Goal: Find specific page/section: Find specific page/section

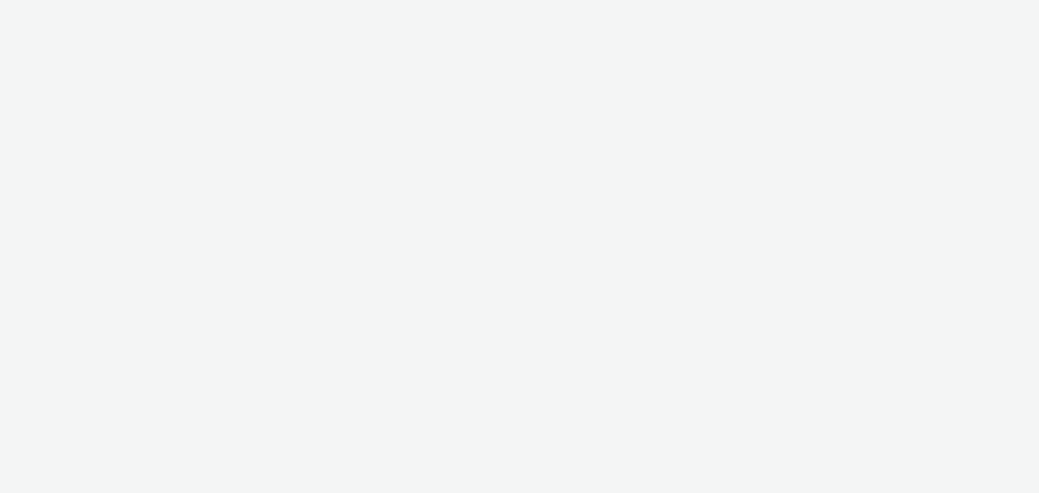
select select "669924e3-c150-4da8-9b11-3597d0533b39"
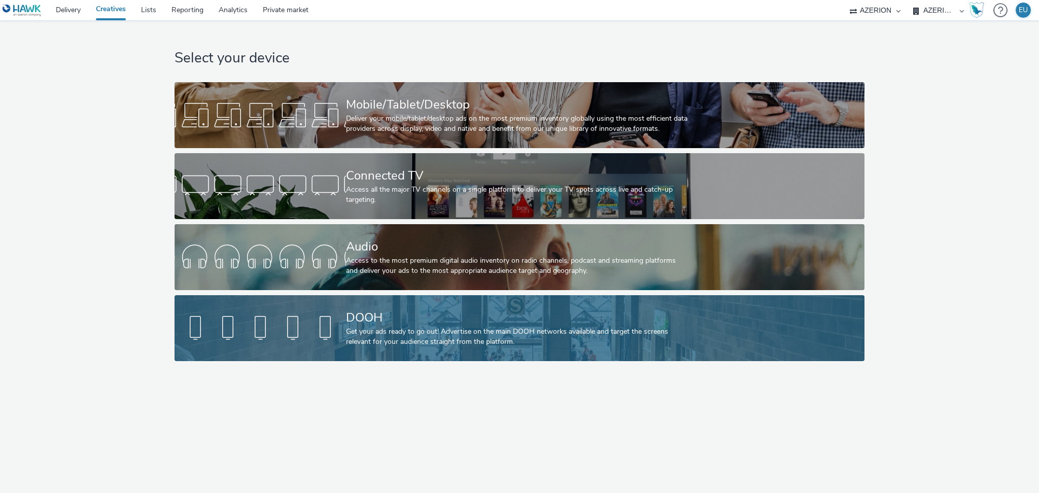
click at [420, 316] on div "DOOH" at bounding box center [517, 318] width 343 height 18
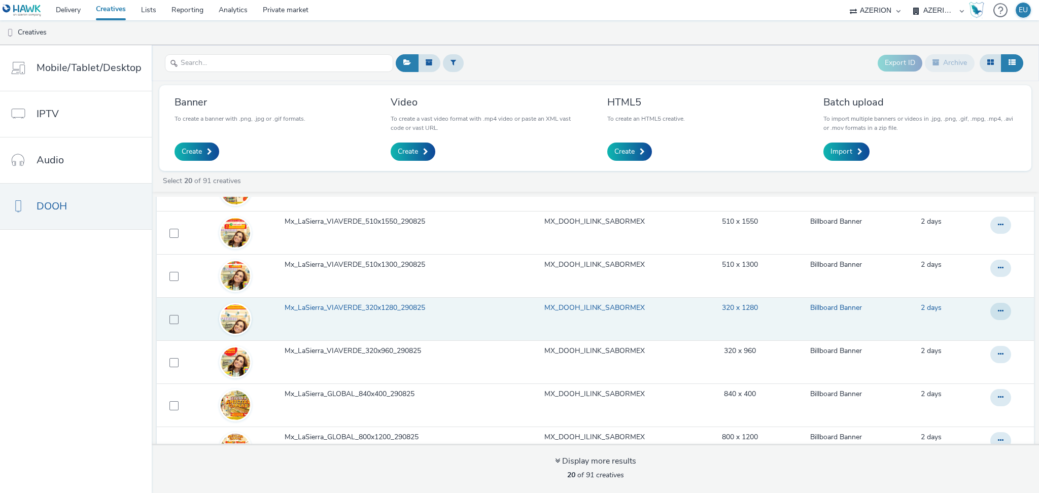
scroll to position [67, 0]
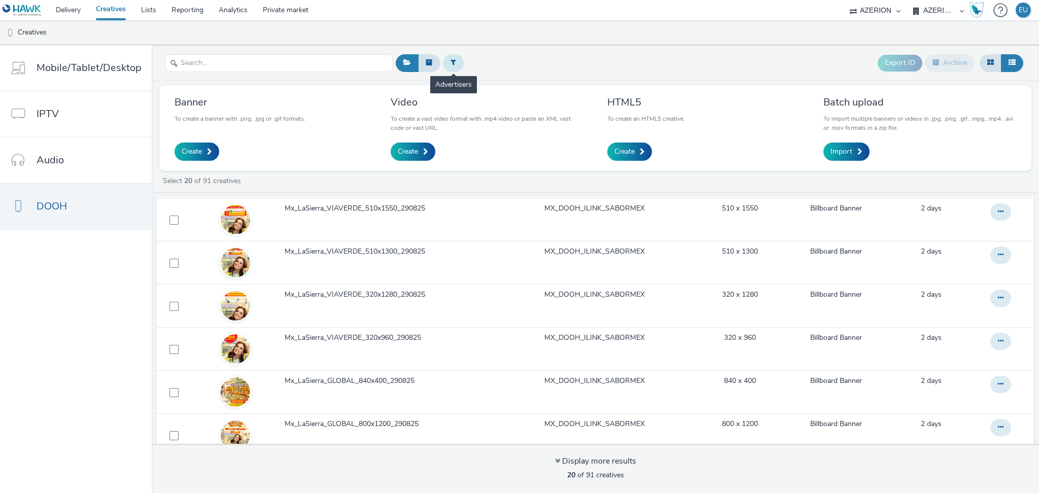
click at [452, 58] on button at bounding box center [453, 62] width 21 height 17
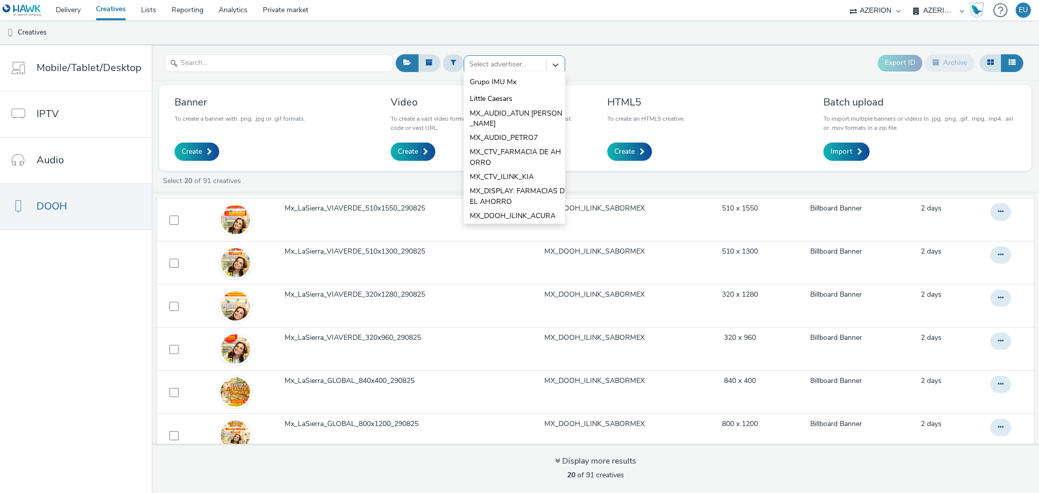
click at [483, 59] on div at bounding box center [505, 64] width 72 height 12
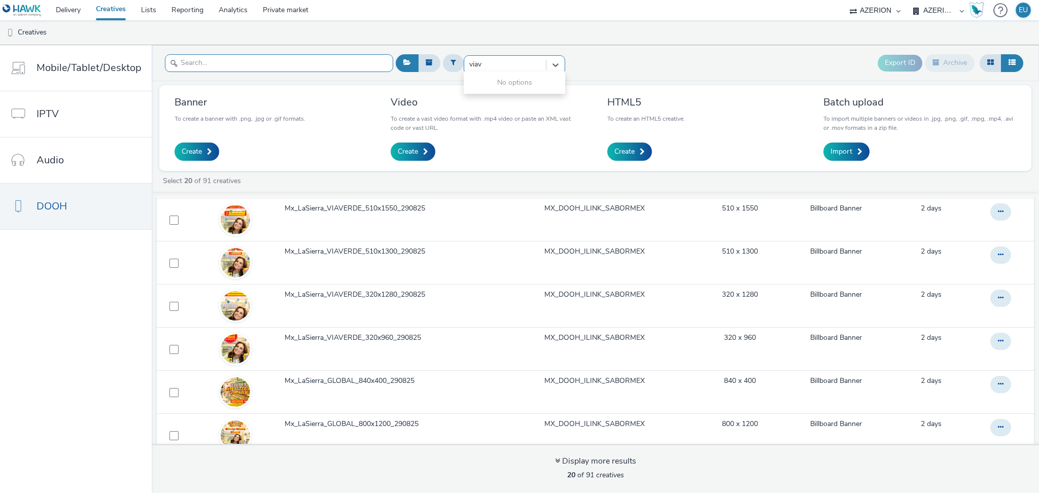
type input "viav"
click at [232, 60] on input "text" at bounding box center [279, 63] width 228 height 18
click at [496, 67] on div at bounding box center [505, 64] width 72 height 12
type input "sabor"
click at [502, 83] on span "MX_DOOH_ILINK_SABORMEX" at bounding box center [517, 85] width 95 height 21
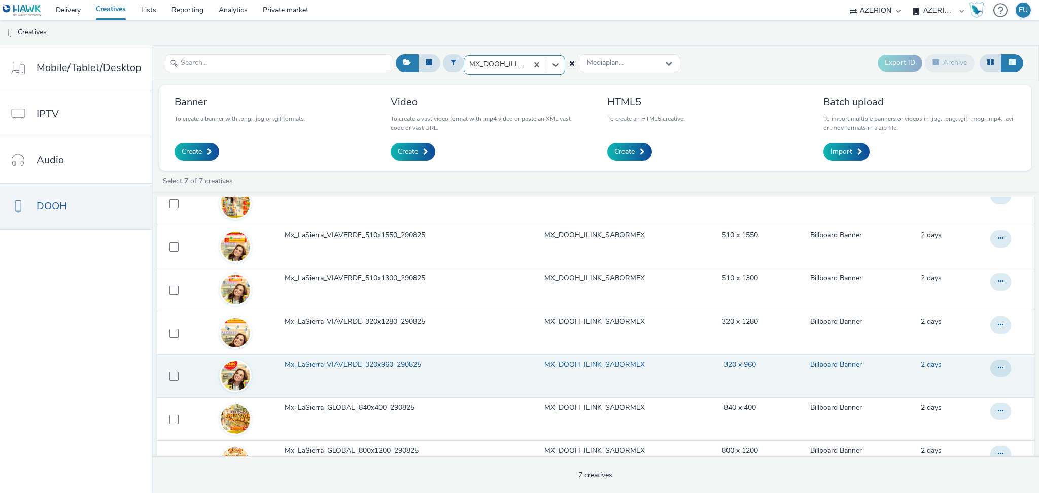
scroll to position [73, 0]
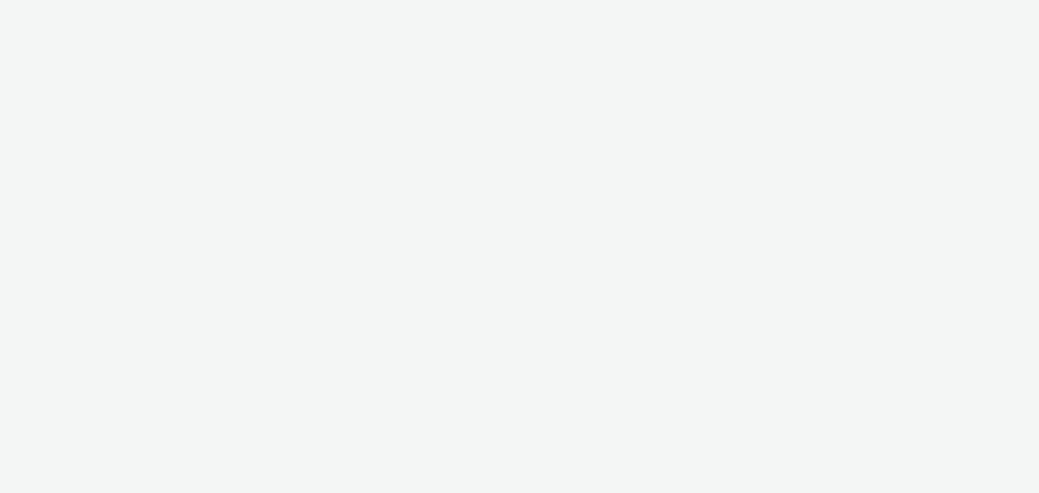
select select "669924e3-c150-4da8-9b11-3597d0533b39"
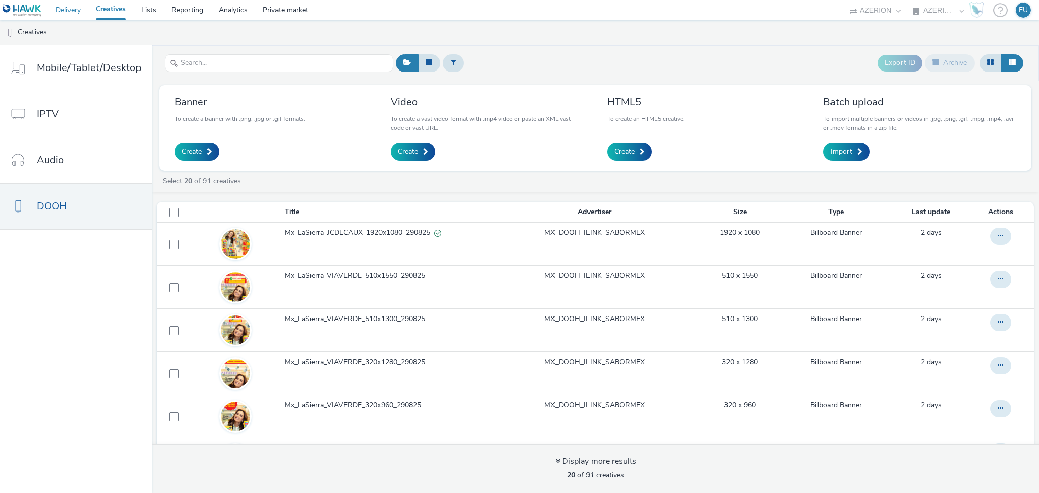
click at [76, 10] on link "Delivery" at bounding box center [68, 10] width 40 height 20
